Goal: Task Accomplishment & Management: Manage account settings

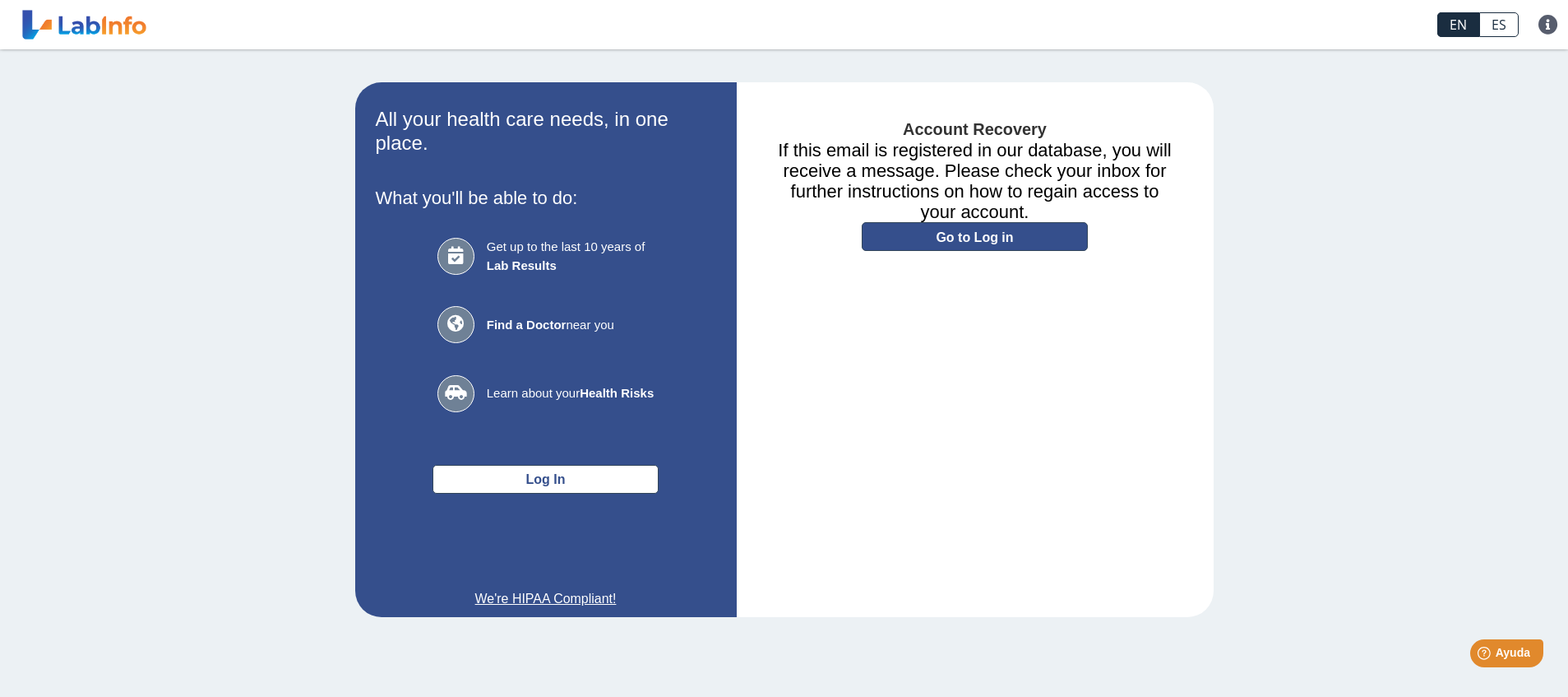
click at [992, 237] on link "Go to Log in" at bounding box center [975, 237] width 226 height 29
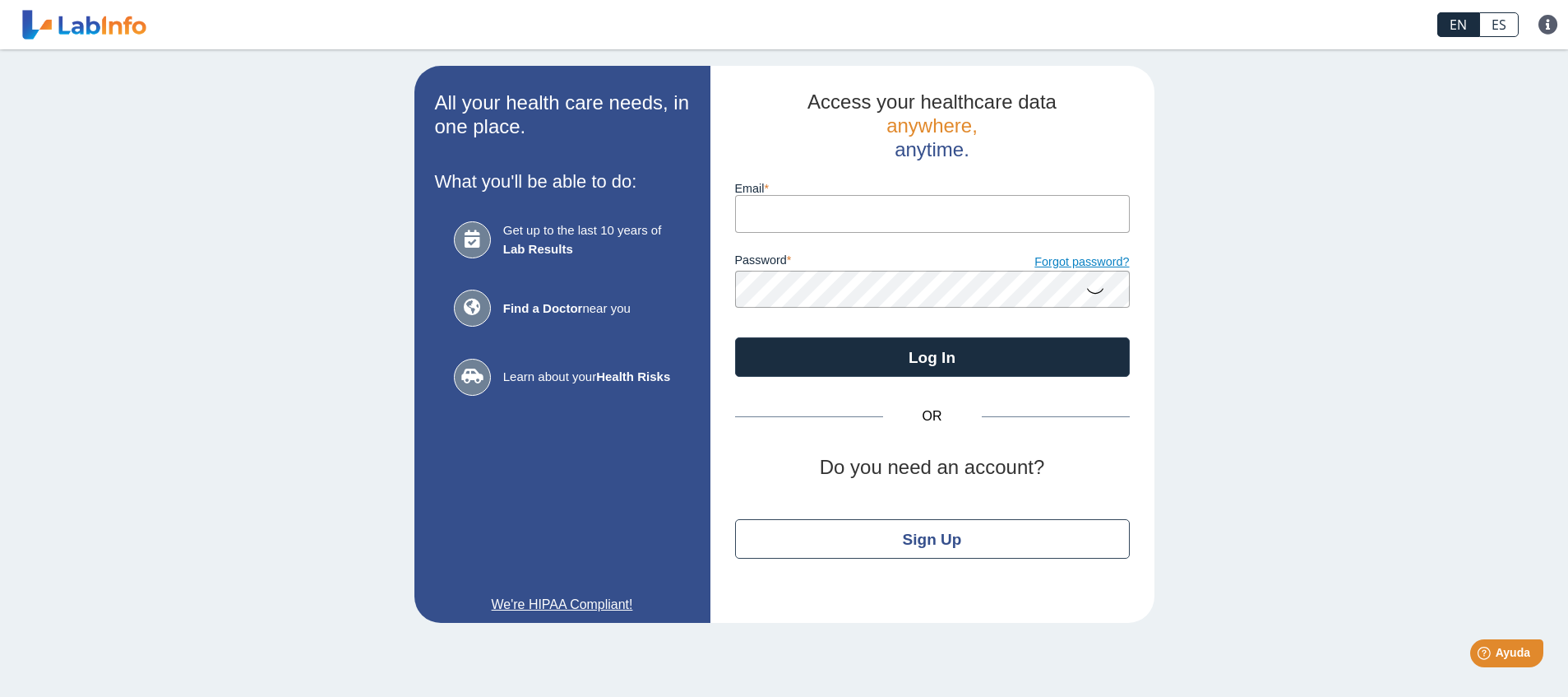
click at [1057, 260] on link "Forgot password?" at bounding box center [1031, 263] width 197 height 18
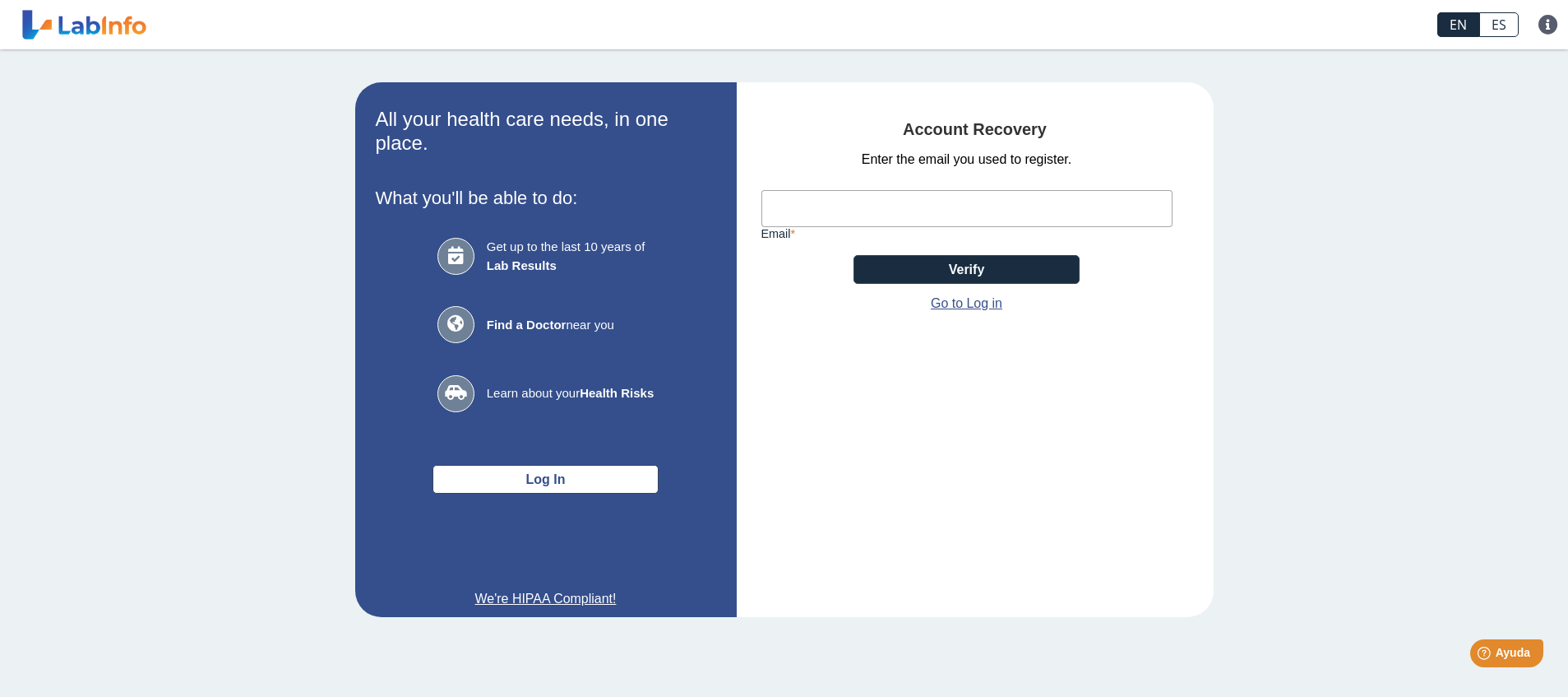
paste input "[EMAIL_ADDRESS][DOMAIN_NAME]"
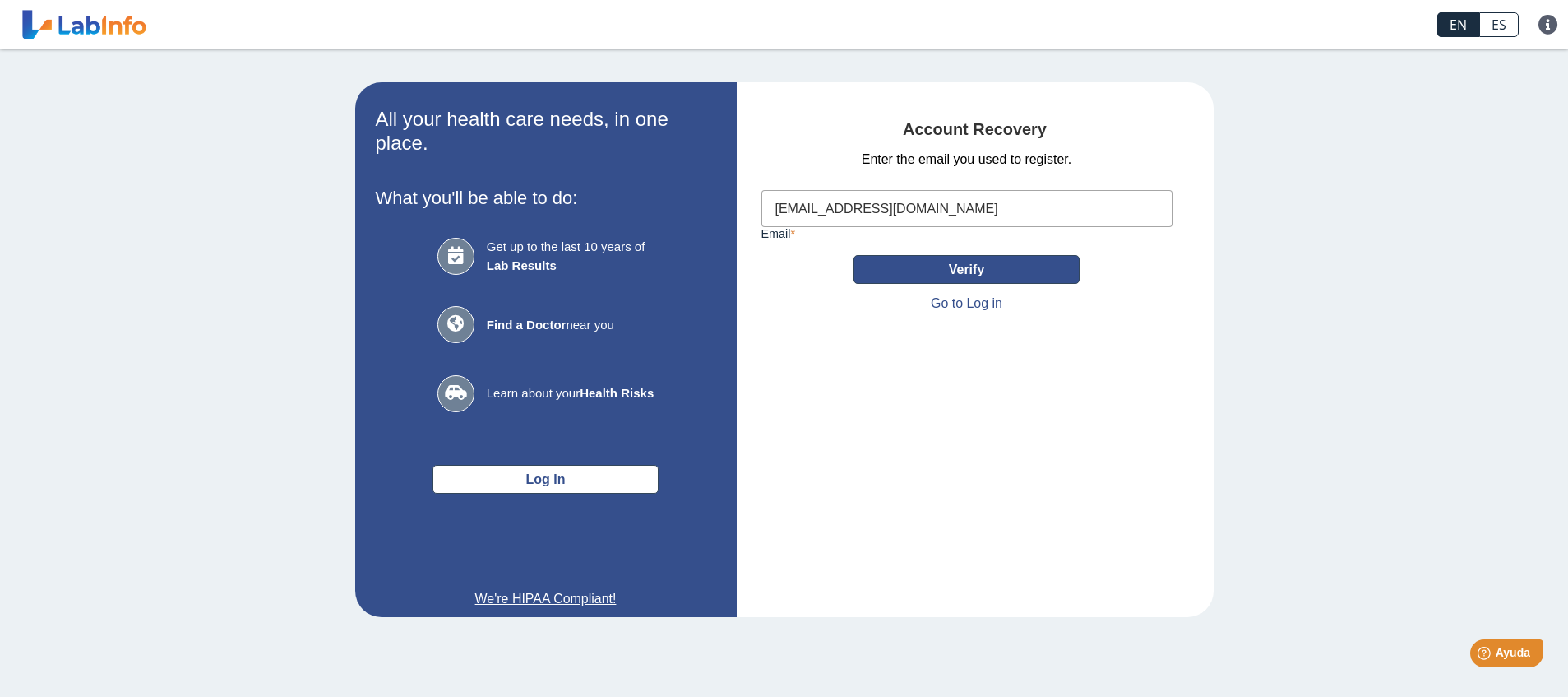
type input "[EMAIL_ADDRESS][DOMAIN_NAME]"
click at [928, 270] on button "Verify" at bounding box center [966, 269] width 226 height 29
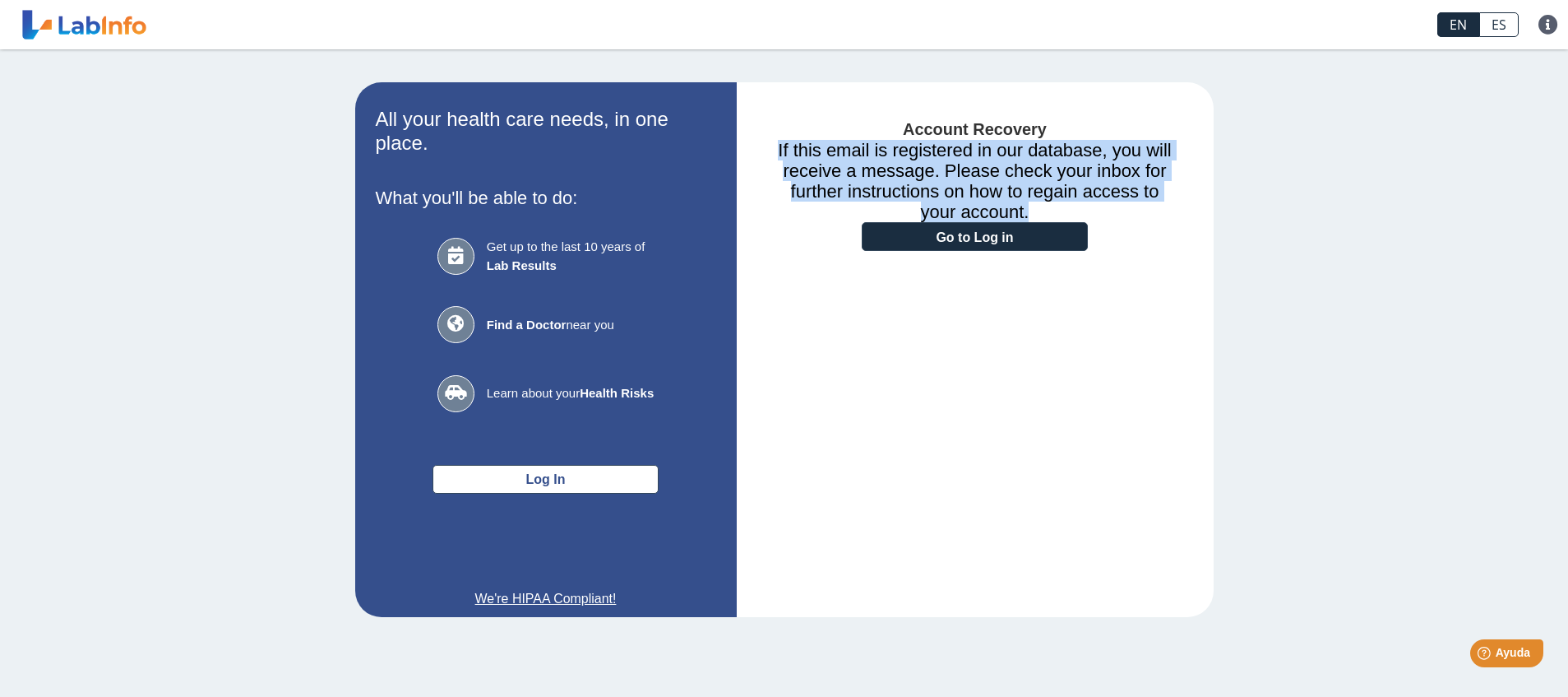
drag, startPoint x: 1072, startPoint y: 208, endPoint x: 811, endPoint y: 143, distance: 269.0
click at [786, 140] on h3 "If this email is registered in our database, you will receive a message. Please…" at bounding box center [975, 181] width 427 height 83
copy h3 "If this email is registered in our database, you will receive a message. Please…"
